Goal: Book appointment/travel/reservation

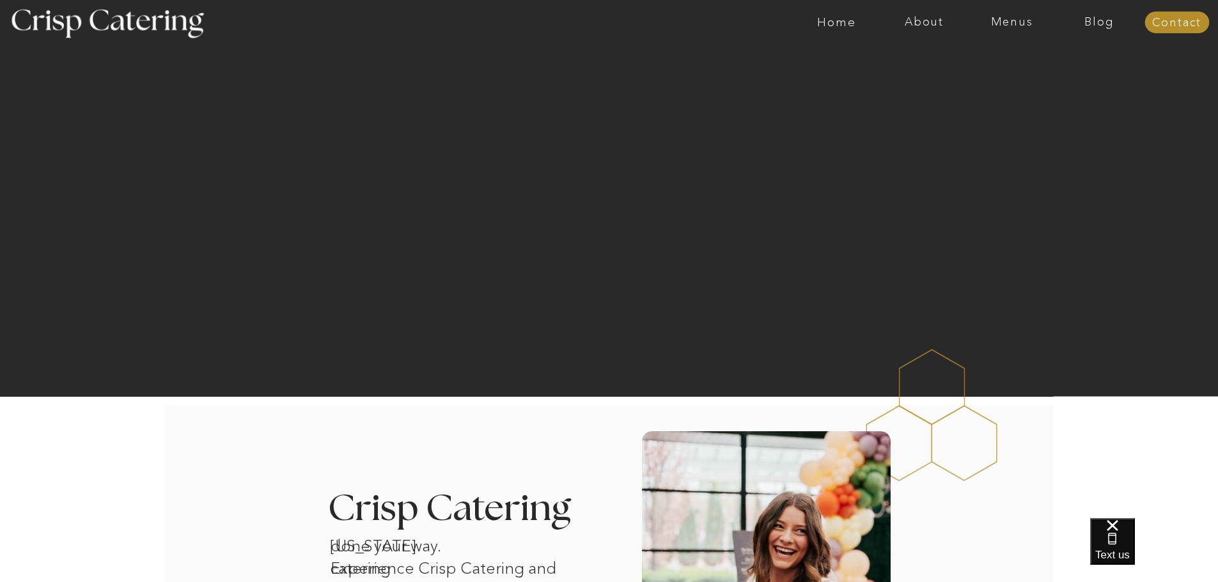
click at [1027, 19] on nav "Menus" at bounding box center [1012, 22] width 88 height 13
click at [1011, 76] on nav "Winter (Sep-Feb)" at bounding box center [1010, 75] width 105 height 12
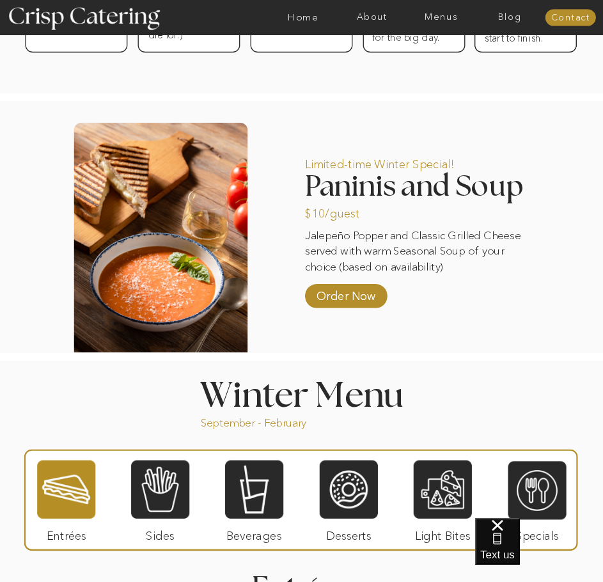
scroll to position [831, 0]
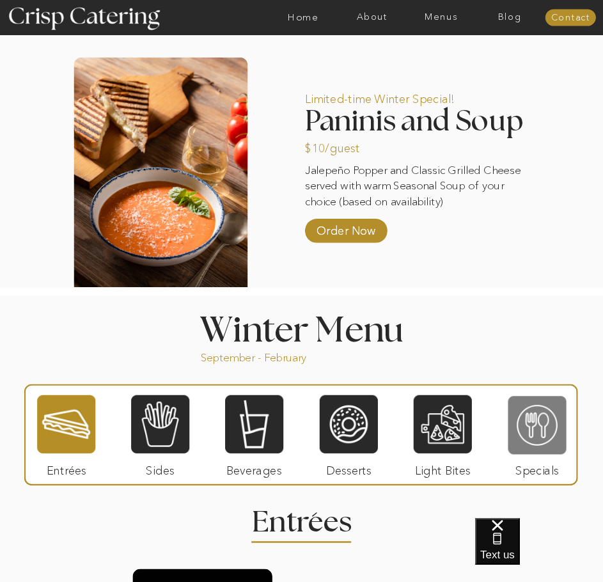
click at [519, 418] on div at bounding box center [537, 424] width 58 height 60
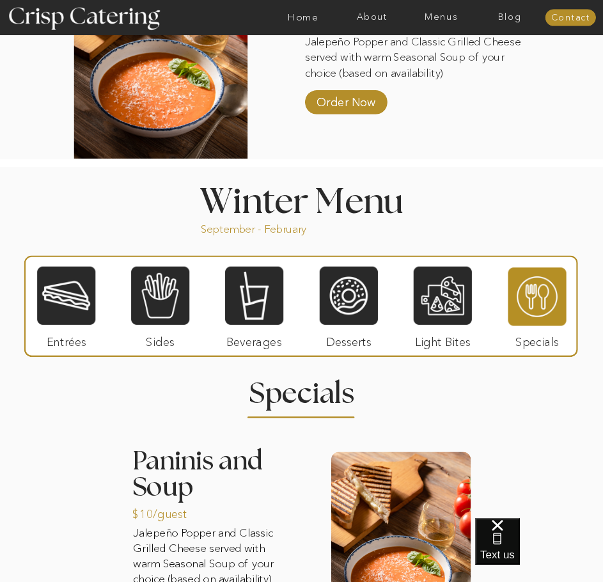
scroll to position [959, 0]
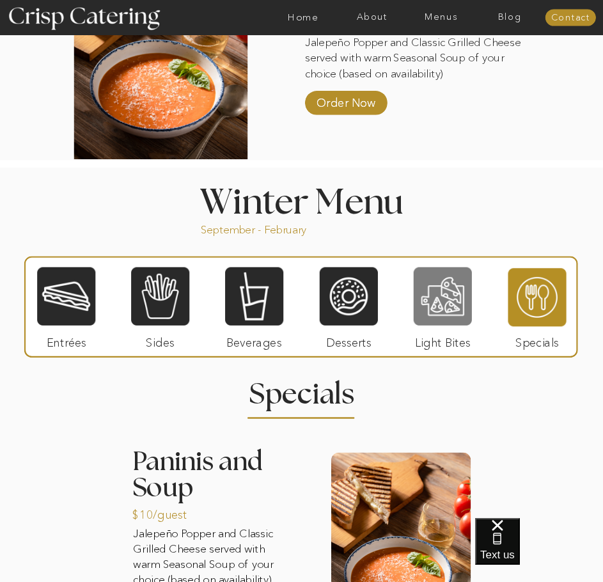
click at [446, 316] on div at bounding box center [443, 296] width 58 height 60
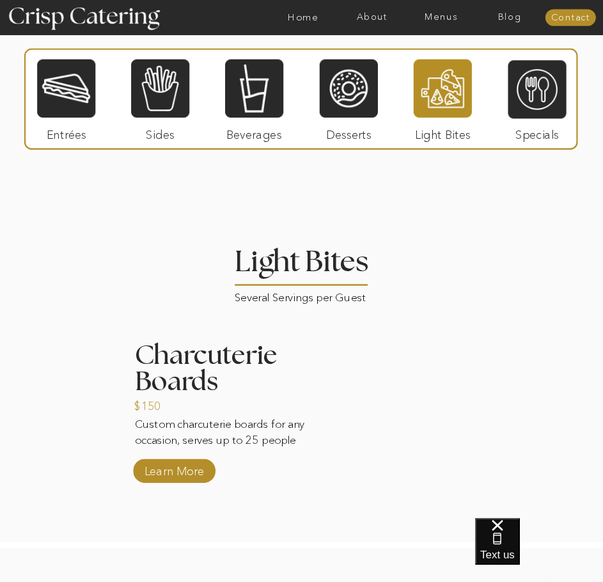
scroll to position [1215, 0]
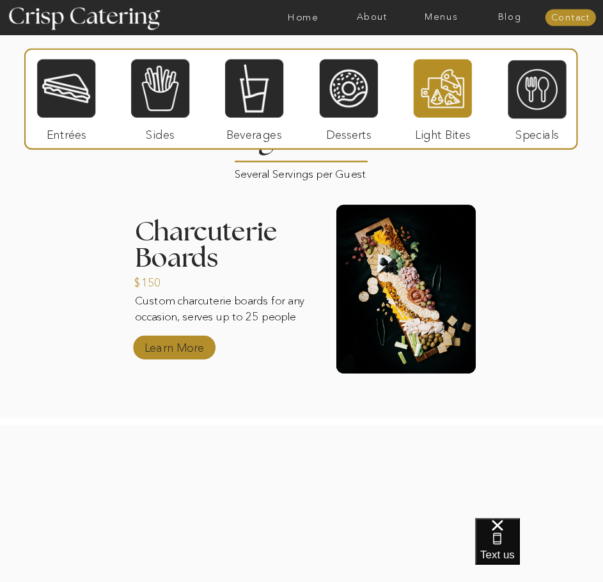
click at [199, 353] on p "Learn More" at bounding box center [174, 344] width 67 height 29
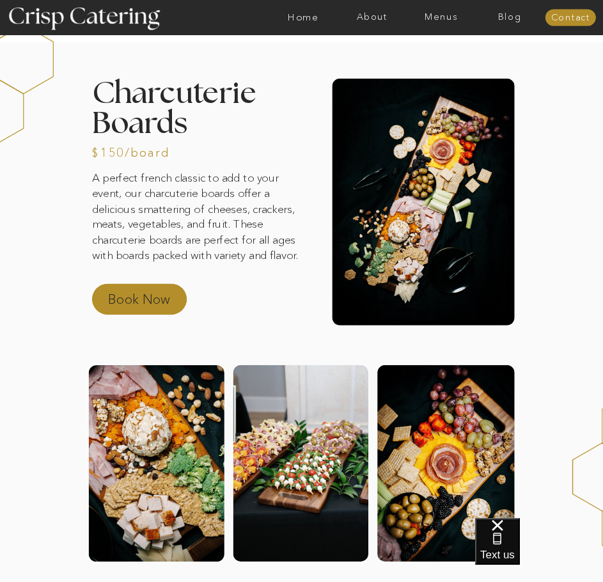
click at [155, 293] on p "Book Now" at bounding box center [152, 302] width 88 height 24
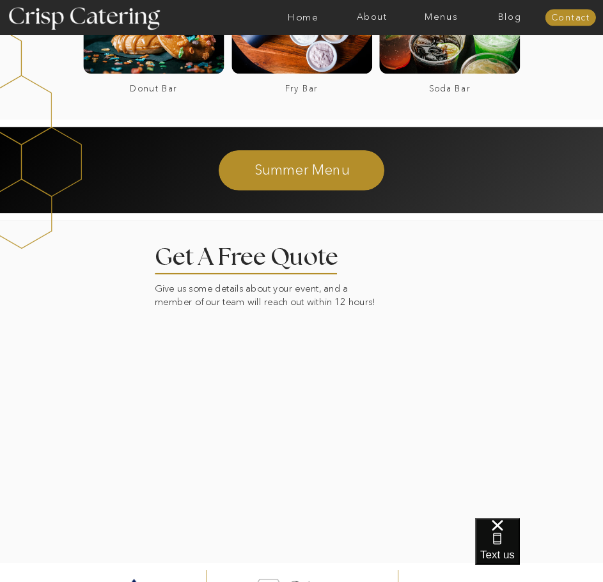
scroll to position [808, 0]
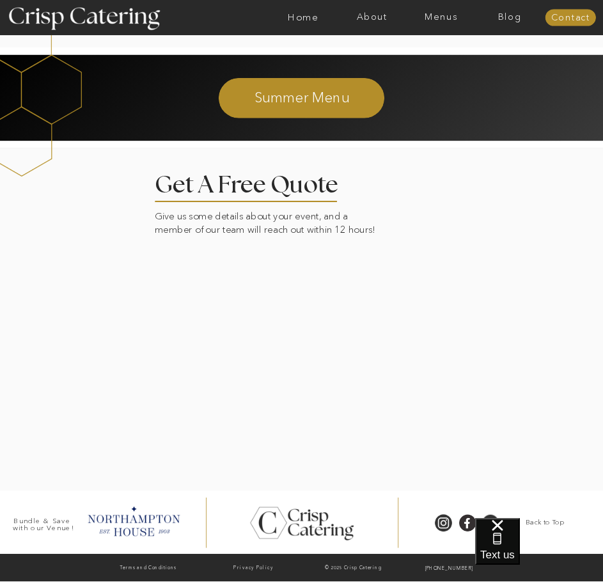
click at [499, 233] on div at bounding box center [302, 319] width 700 height 343
